Goal: Book appointment/travel/reservation

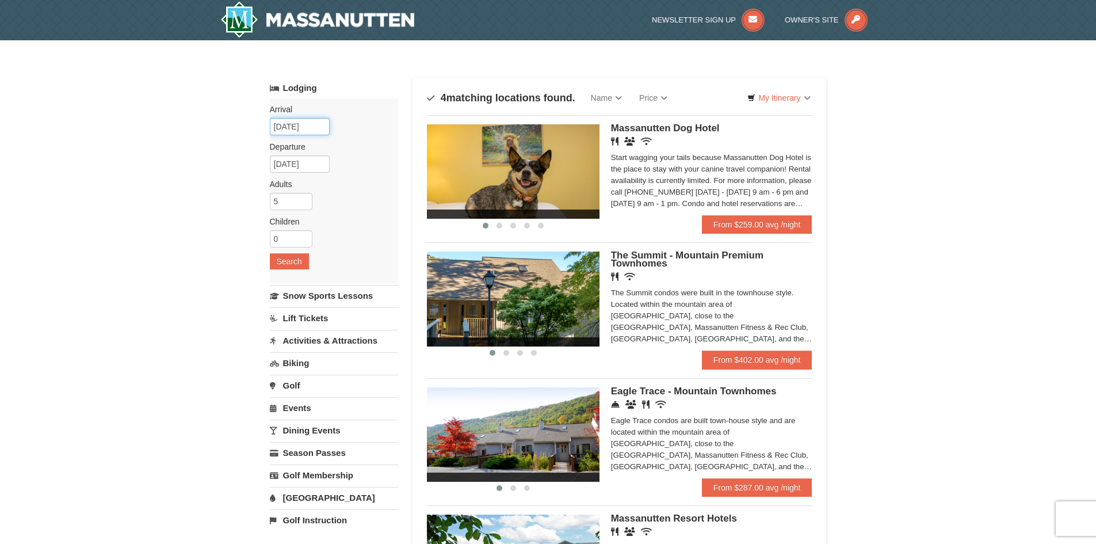
click at [318, 127] on input "12/30/2025" at bounding box center [300, 126] width 60 height 17
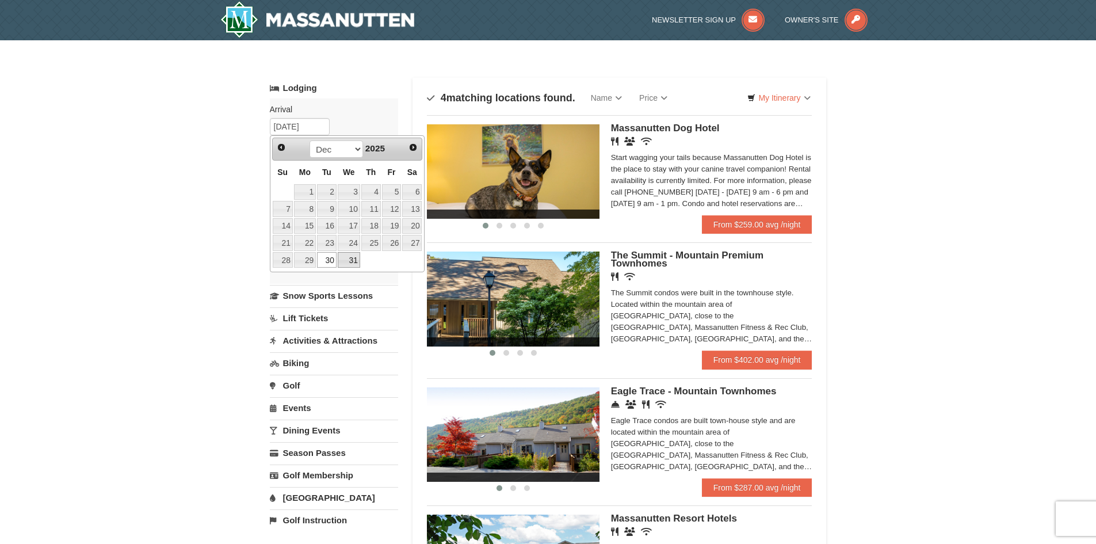
click at [354, 259] on link "31" at bounding box center [349, 260] width 22 height 16
type input "12/31/2025"
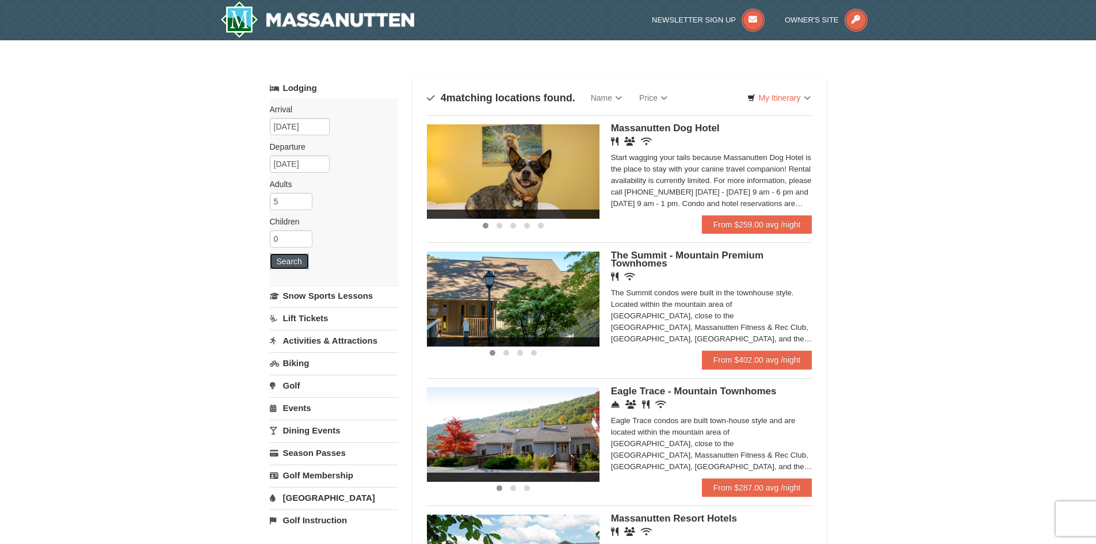
click at [276, 262] on button "Search" at bounding box center [289, 261] width 39 height 16
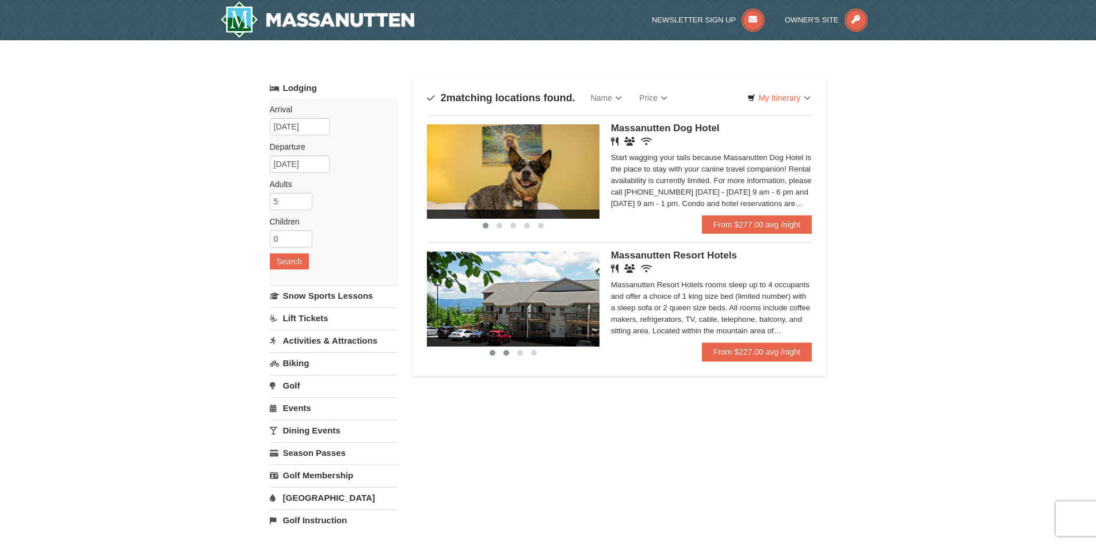
click at [507, 352] on span at bounding box center [506, 353] width 6 height 6
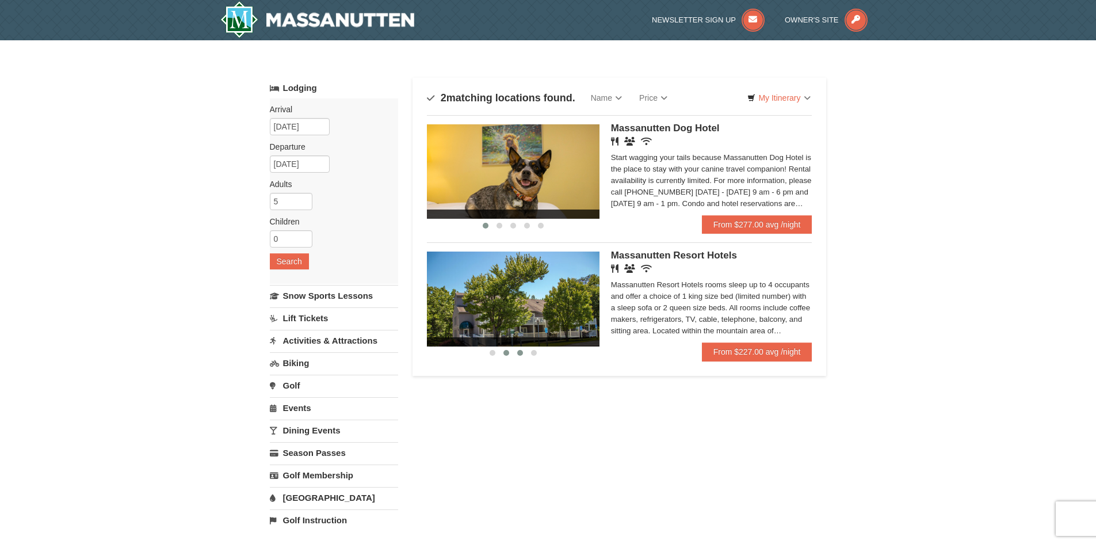
click at [521, 352] on span at bounding box center [520, 353] width 6 height 6
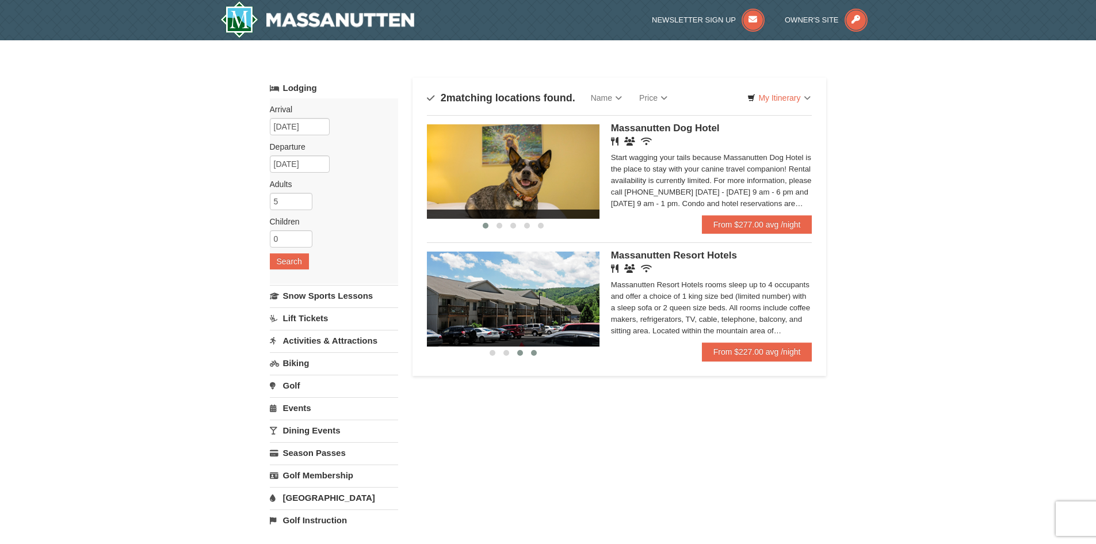
click at [536, 353] on span at bounding box center [534, 353] width 6 height 6
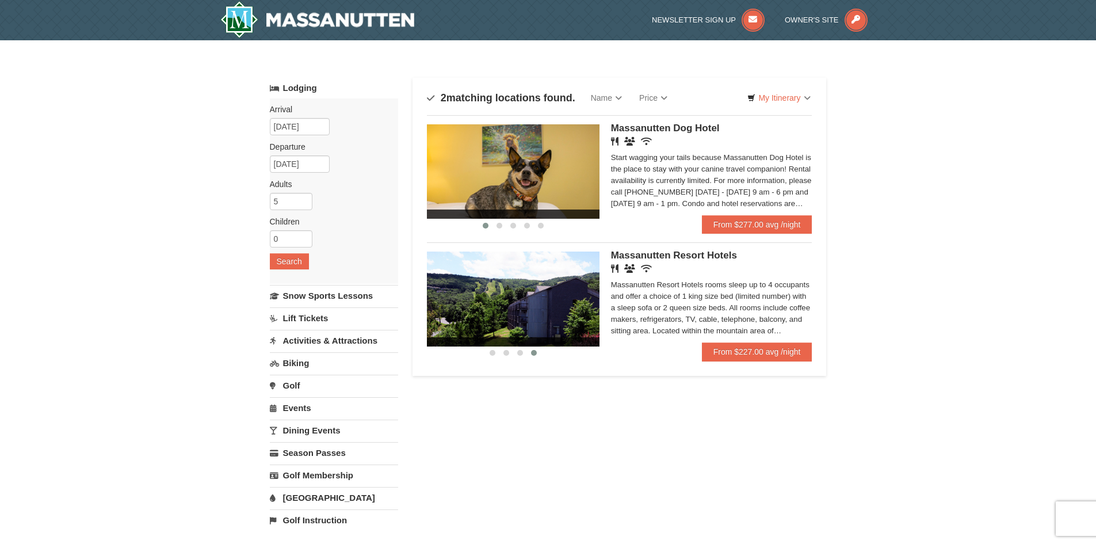
click at [351, 337] on link "Activities & Attractions" at bounding box center [334, 340] width 128 height 21
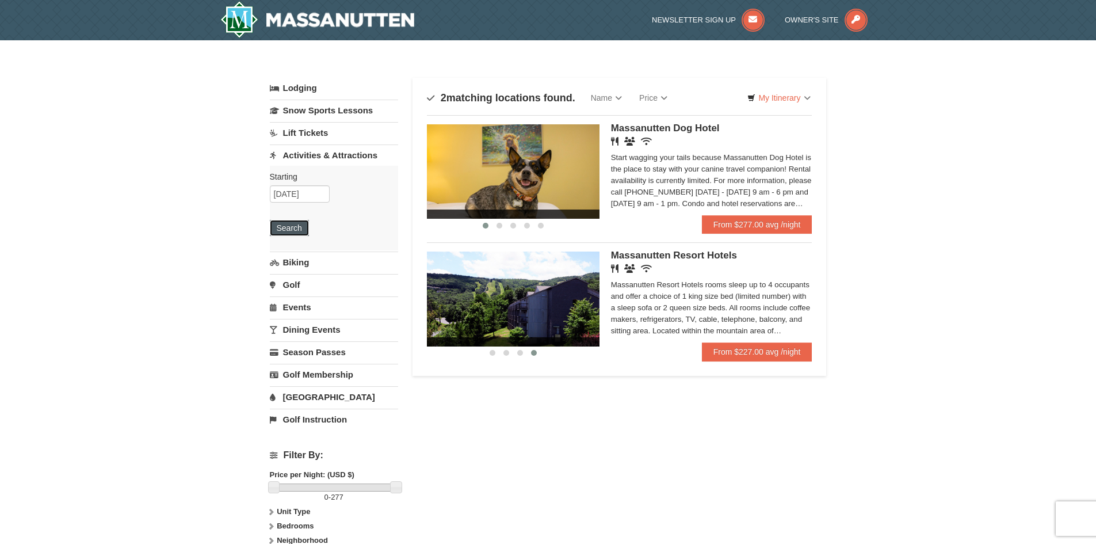
click at [290, 230] on button "Search" at bounding box center [289, 228] width 39 height 16
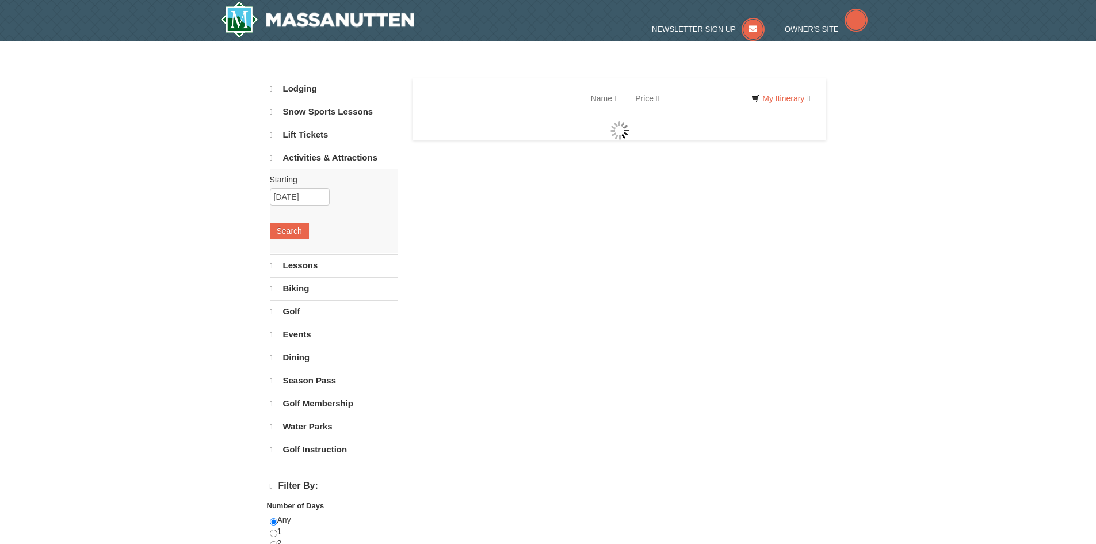
select select "9"
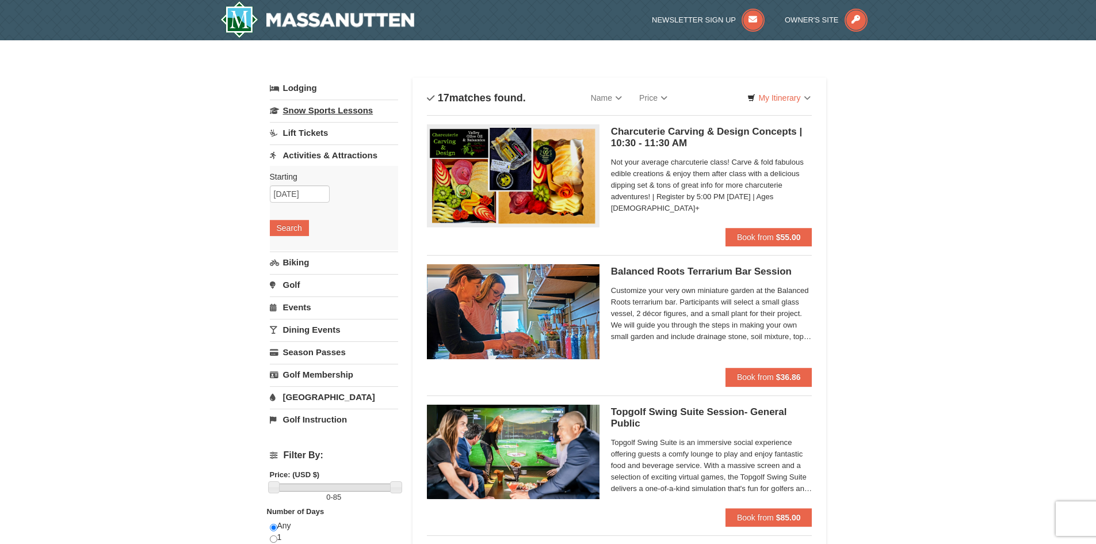
click at [313, 114] on link "Snow Sports Lessons" at bounding box center [334, 110] width 128 height 21
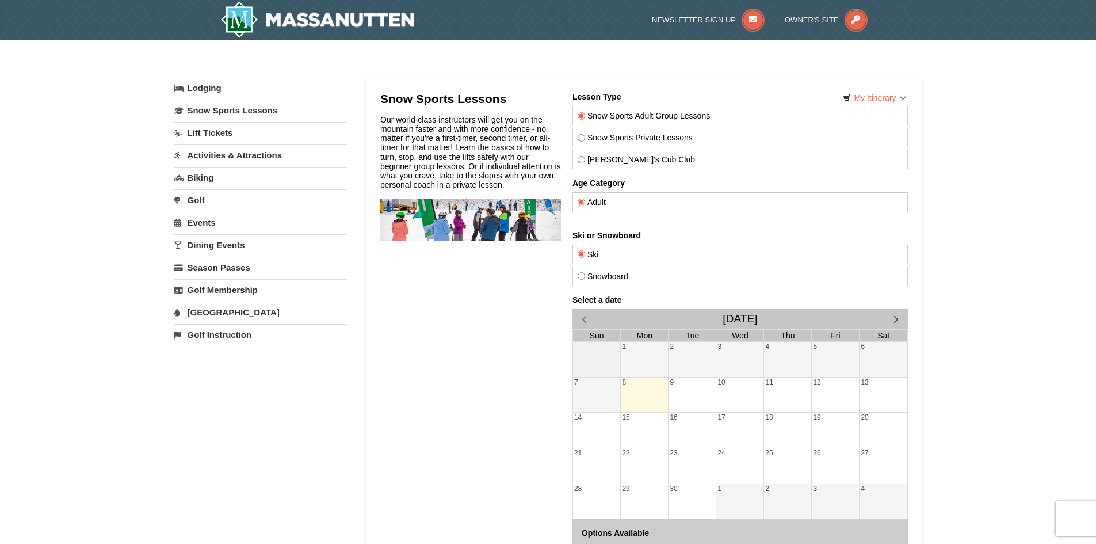
click at [217, 90] on link "Lodging" at bounding box center [260, 88] width 173 height 21
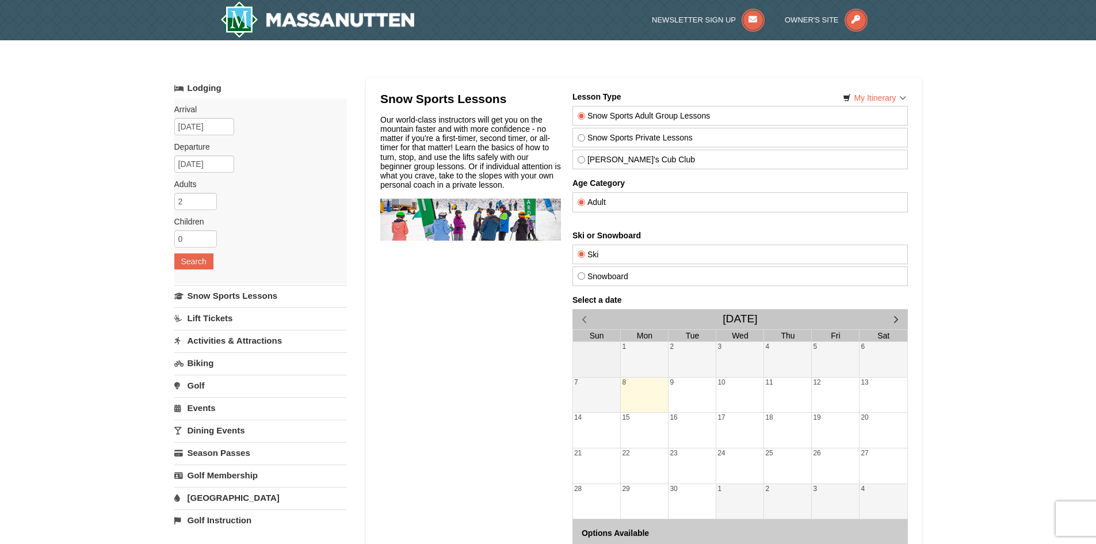
click at [217, 90] on link "Lodging" at bounding box center [260, 88] width 173 height 21
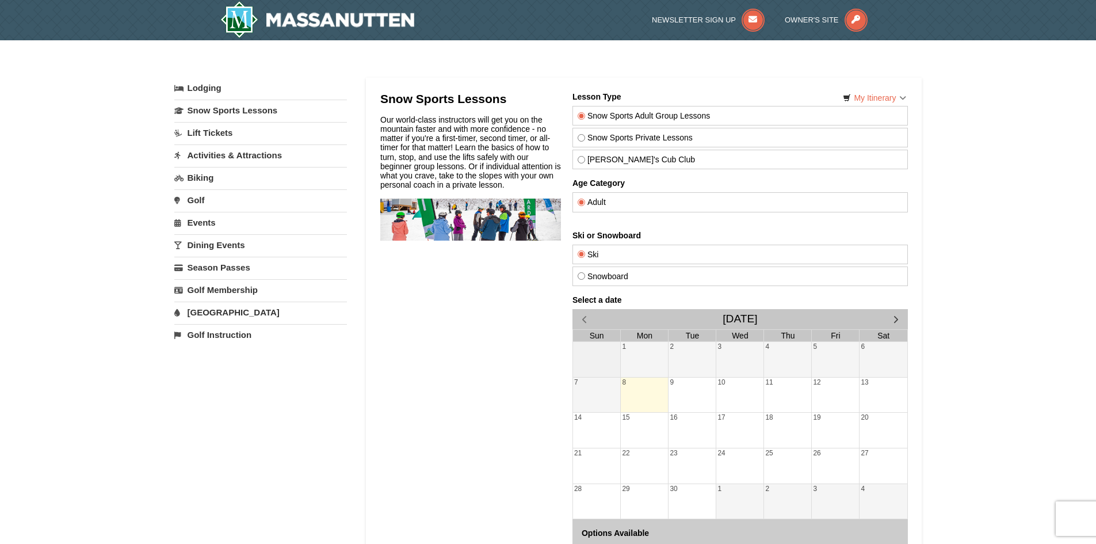
drag, startPoint x: 755, startPoint y: 216, endPoint x: 483, endPoint y: 197, distance: 272.2
drag, startPoint x: 502, startPoint y: 183, endPoint x: 358, endPoint y: 121, distance: 156.9
click at [380, 121] on html "Snow Sports Lessons Our world-class instructors will get you on the mountain fa…" at bounding box center [643, 354] width 527 height 525
click at [227, 135] on link "Lift Tickets" at bounding box center [260, 132] width 173 height 21
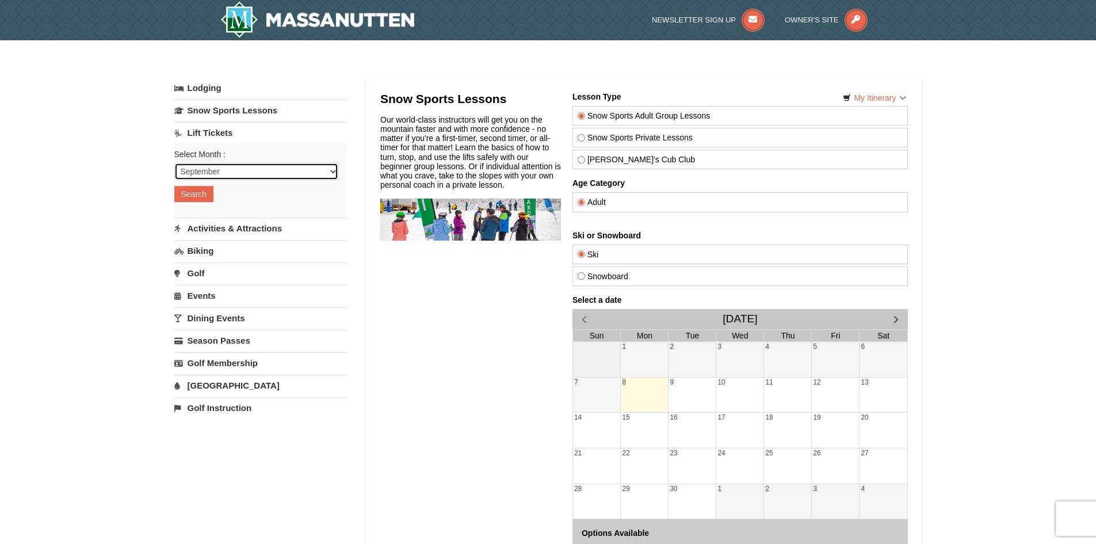
click at [222, 169] on select "September October November December January February March April May June July …" at bounding box center [256, 171] width 164 height 17
select select "12"
click at [174, 163] on select "September October November December January February March April May June July …" at bounding box center [256, 171] width 164 height 17
click at [194, 196] on button "Search" at bounding box center [193, 194] width 39 height 16
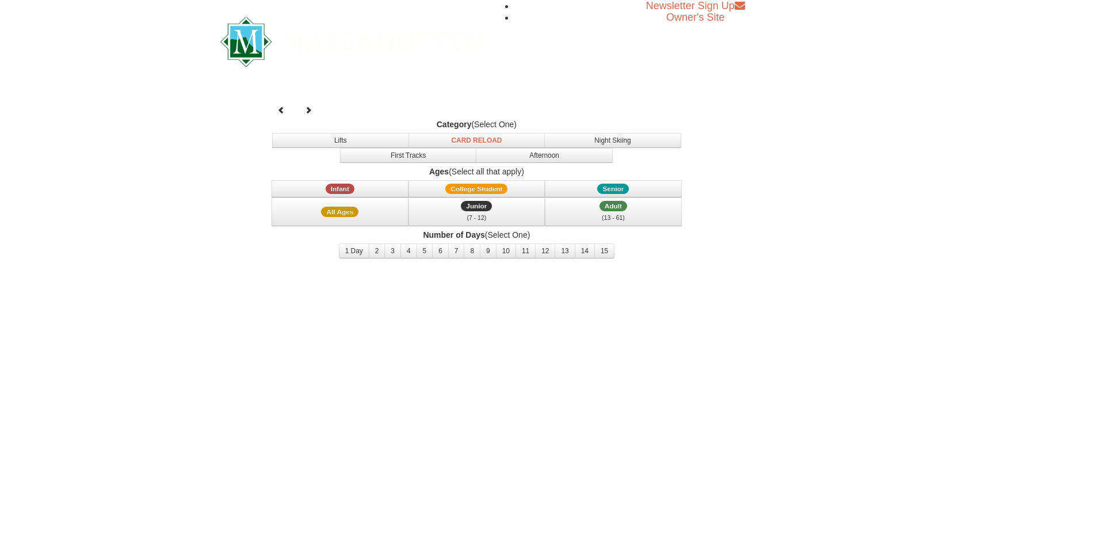
select select "12"
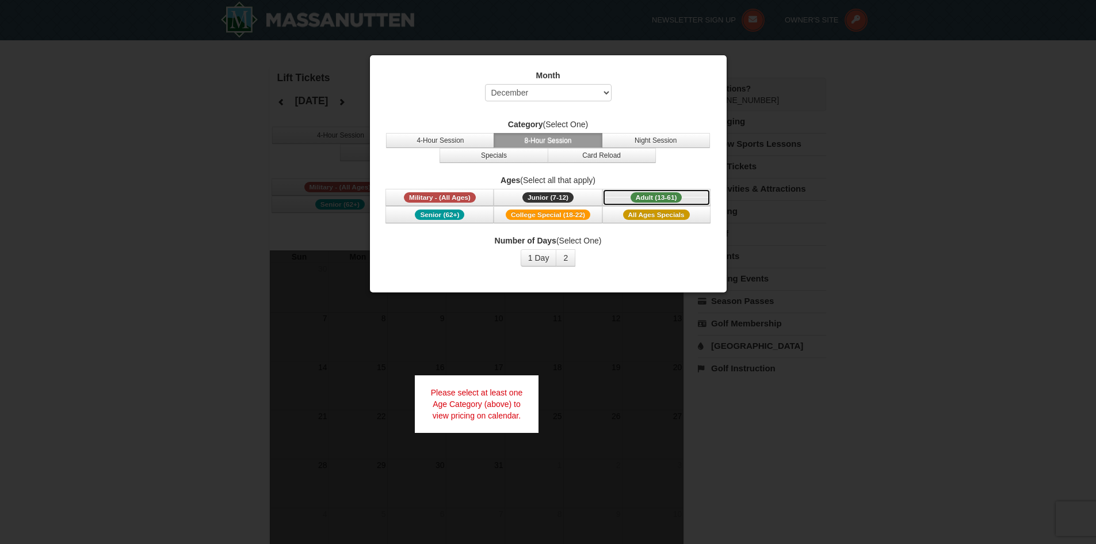
click at [646, 197] on span "Adult (13-61)" at bounding box center [656, 197] width 52 height 10
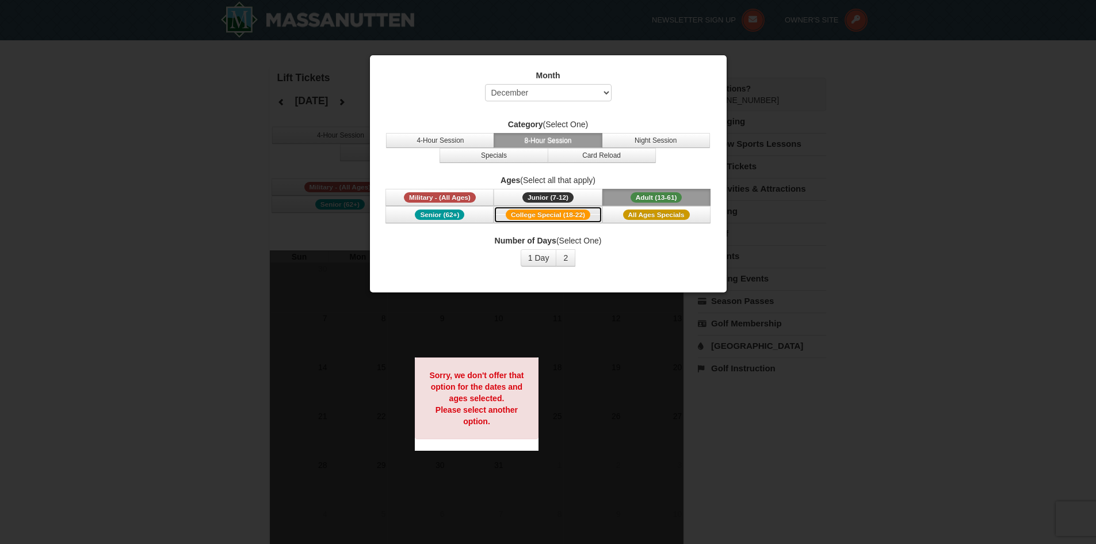
click at [584, 215] on span "College Special (18-22)" at bounding box center [548, 214] width 85 height 10
click at [548, 258] on button "1 Day" at bounding box center [539, 257] width 36 height 17
